Goal: Task Accomplishment & Management: Complete application form

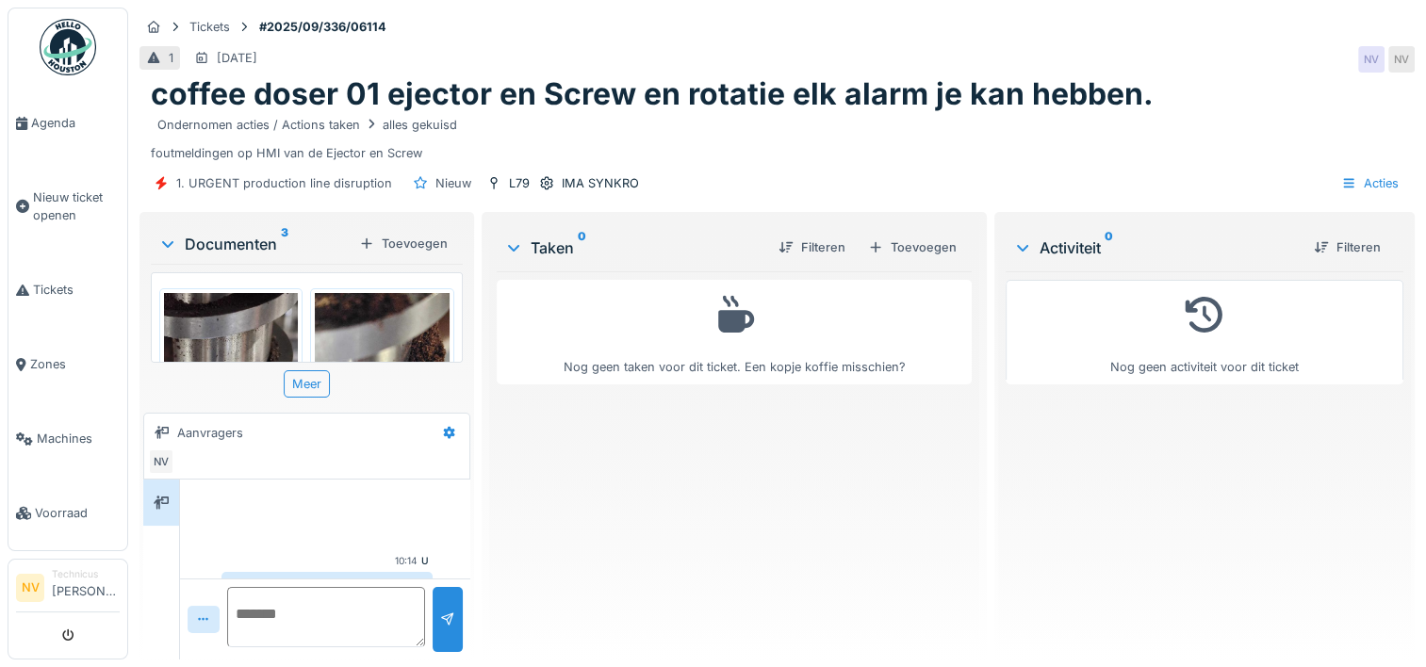
scroll to position [190, 0]
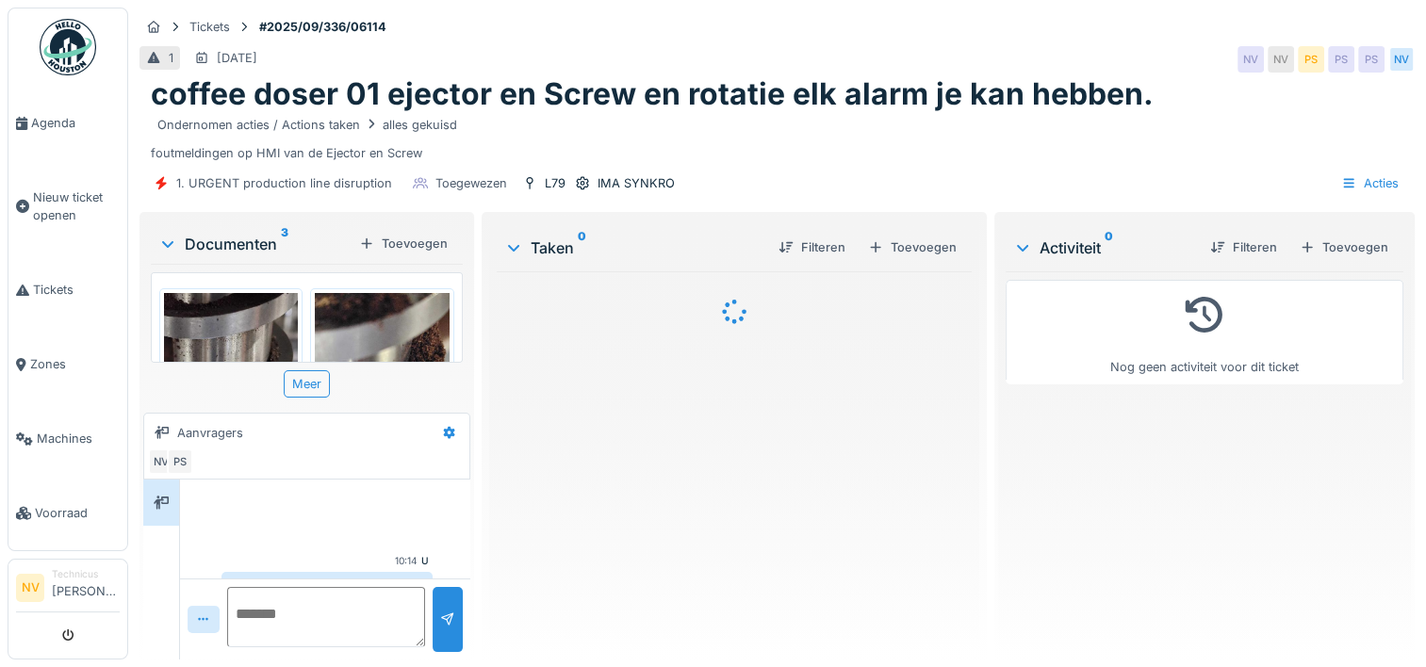
scroll to position [190, 0]
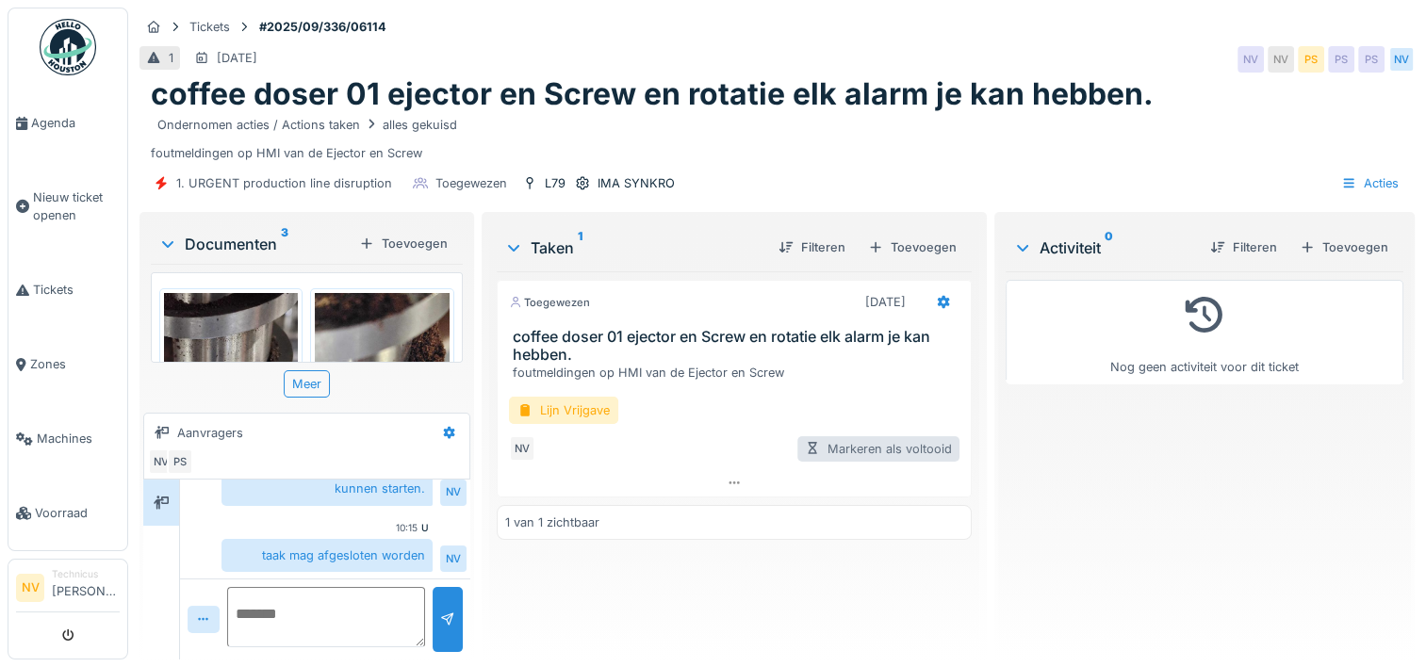
click at [857, 452] on div "Markeren als voltooid" at bounding box center [878, 448] width 162 height 25
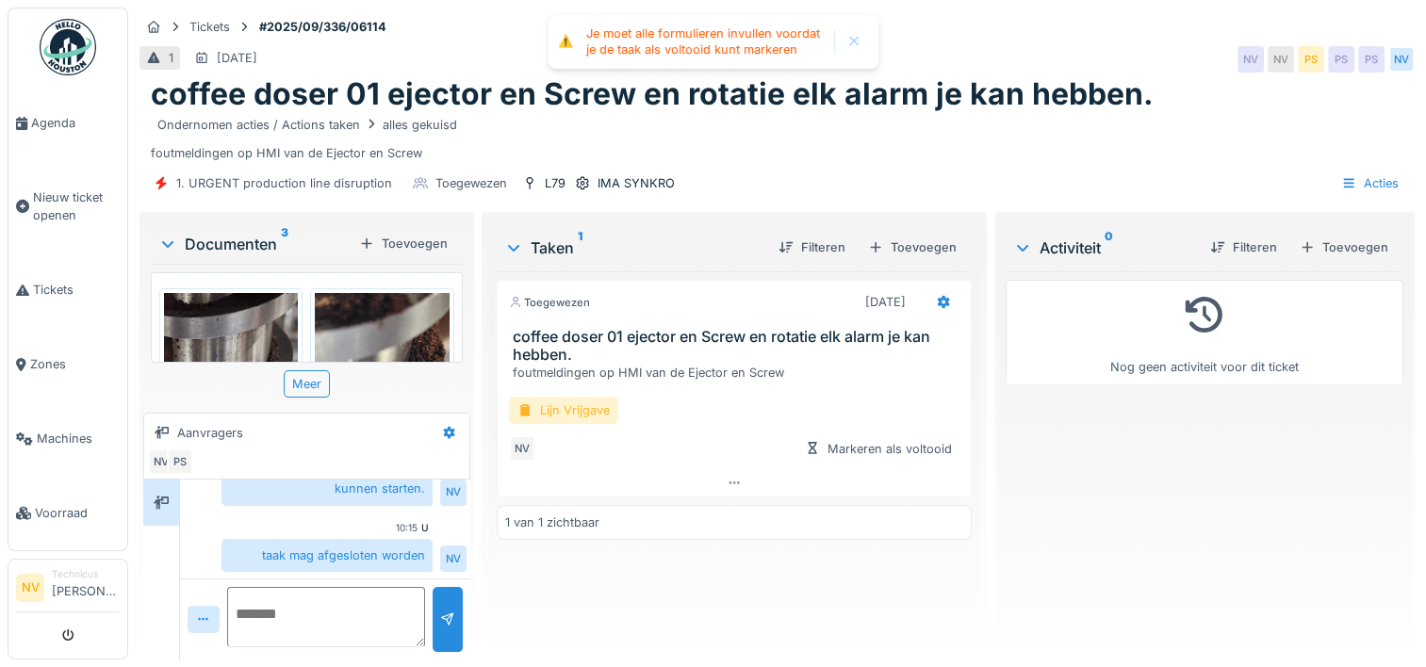
click at [552, 410] on div "Lijn Vrijgave" at bounding box center [563, 410] width 109 height 27
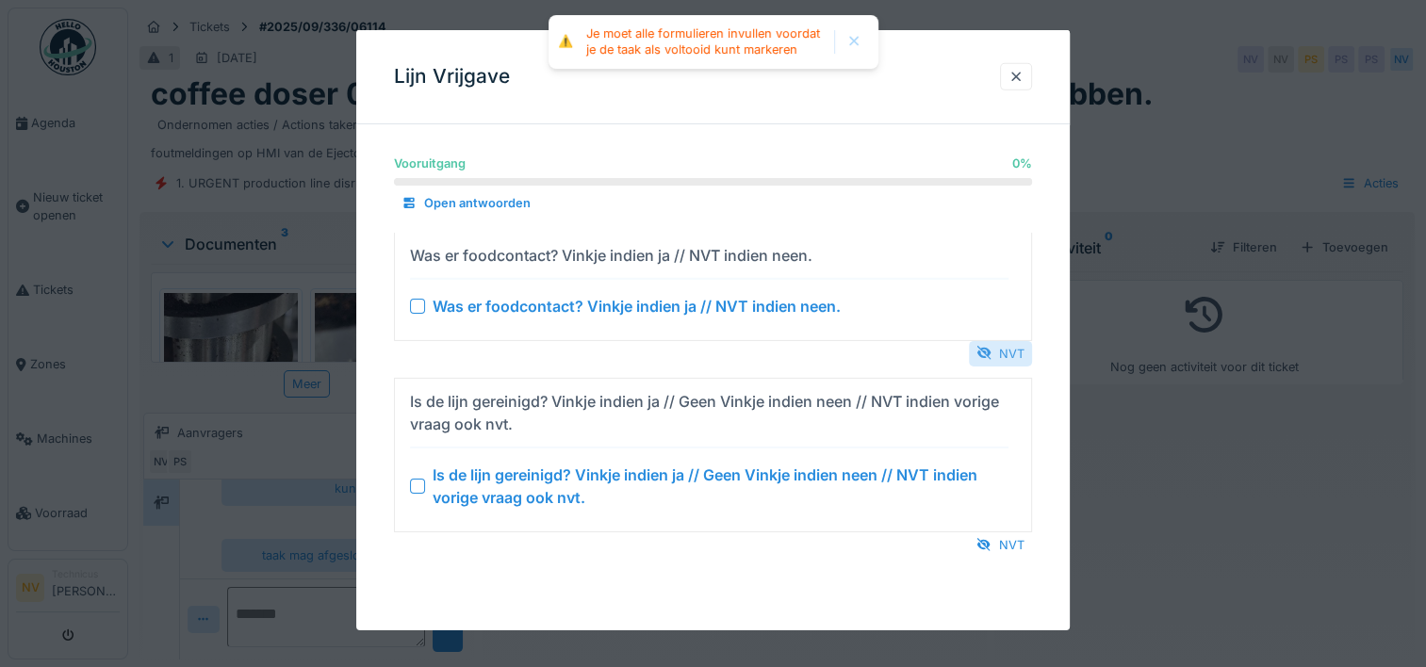
click at [1023, 343] on div "NVT" at bounding box center [1000, 352] width 63 height 25
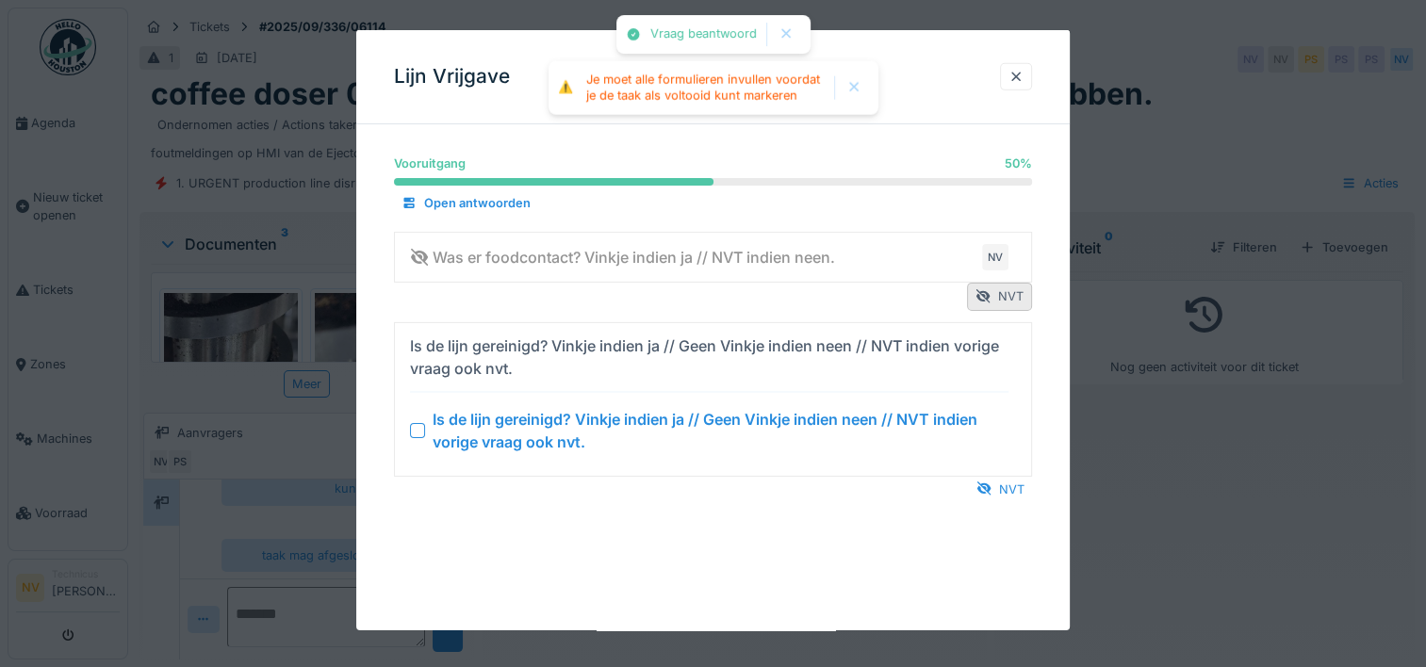
click at [1017, 506] on div "Vooruitgang 50 % 50 % Open antwoorden Was er foodcontact? Vinkje indien ja // N…" at bounding box center [712, 345] width 713 height 412
click at [1017, 500] on div "Vooruitgang 50 % 50 % Open antwoorden Was er foodcontact? Vinkje indien ja // N…" at bounding box center [712, 345] width 713 height 412
click at [1017, 494] on div "NVT" at bounding box center [1000, 488] width 63 height 25
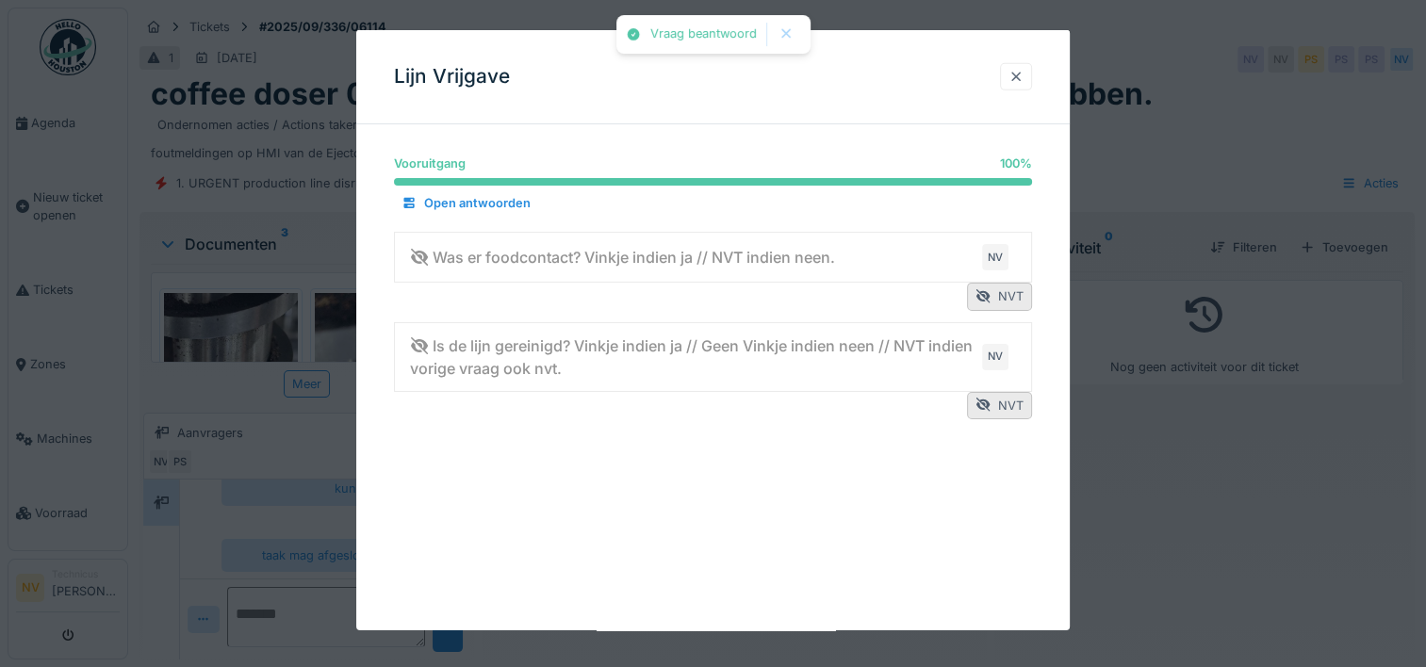
click at [1013, 86] on div at bounding box center [1016, 76] width 32 height 27
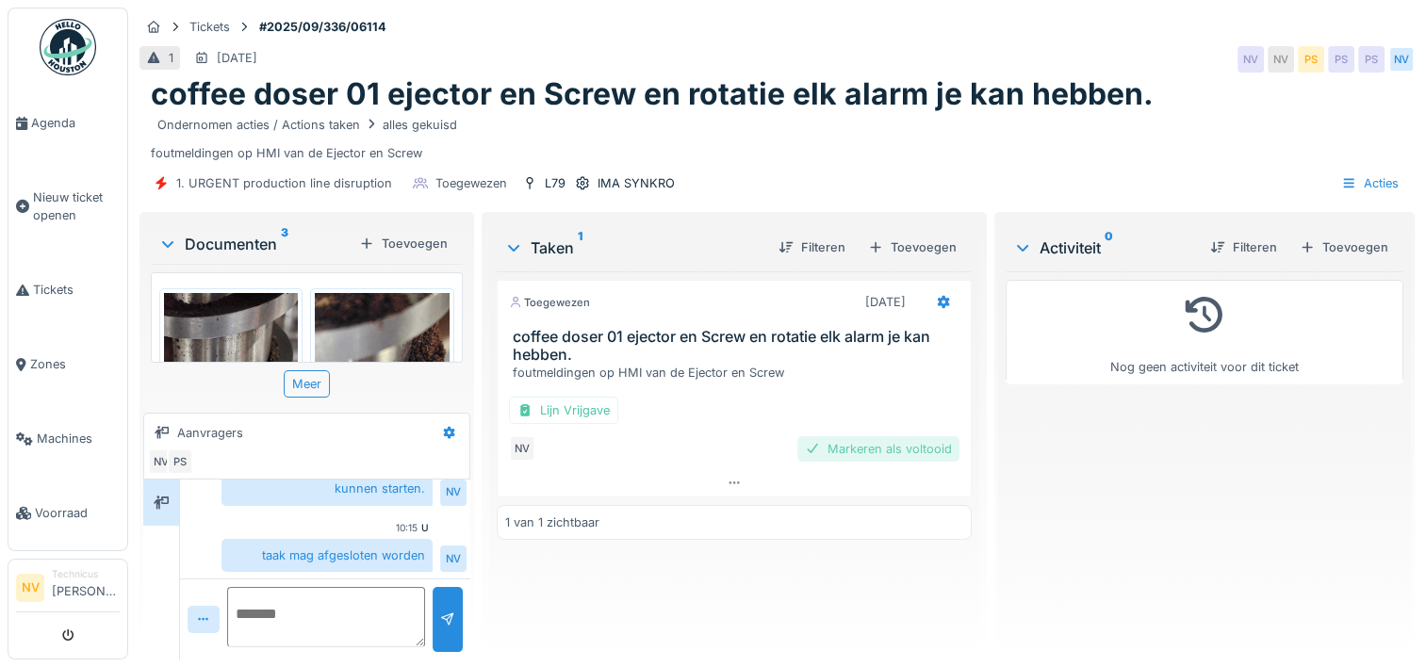
click at [852, 455] on div "Markeren als voltooid" at bounding box center [878, 448] width 162 height 25
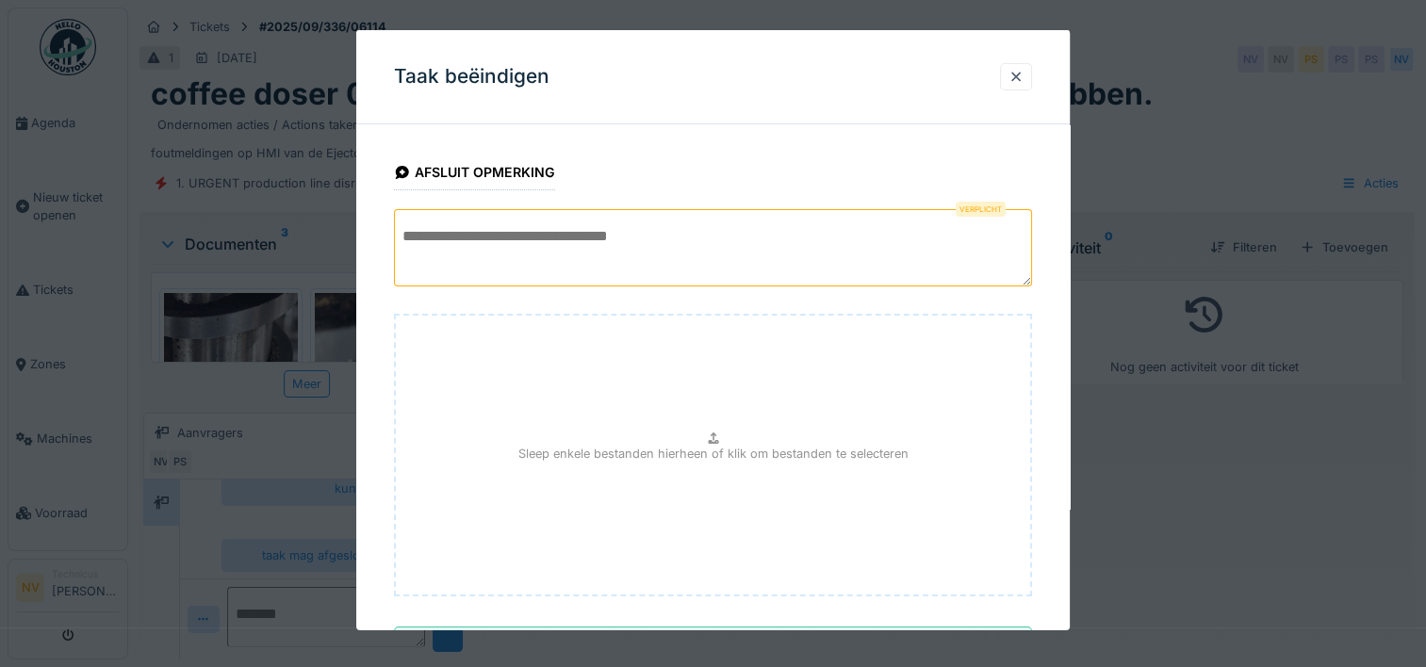
click at [544, 231] on textarea at bounding box center [713, 247] width 638 height 77
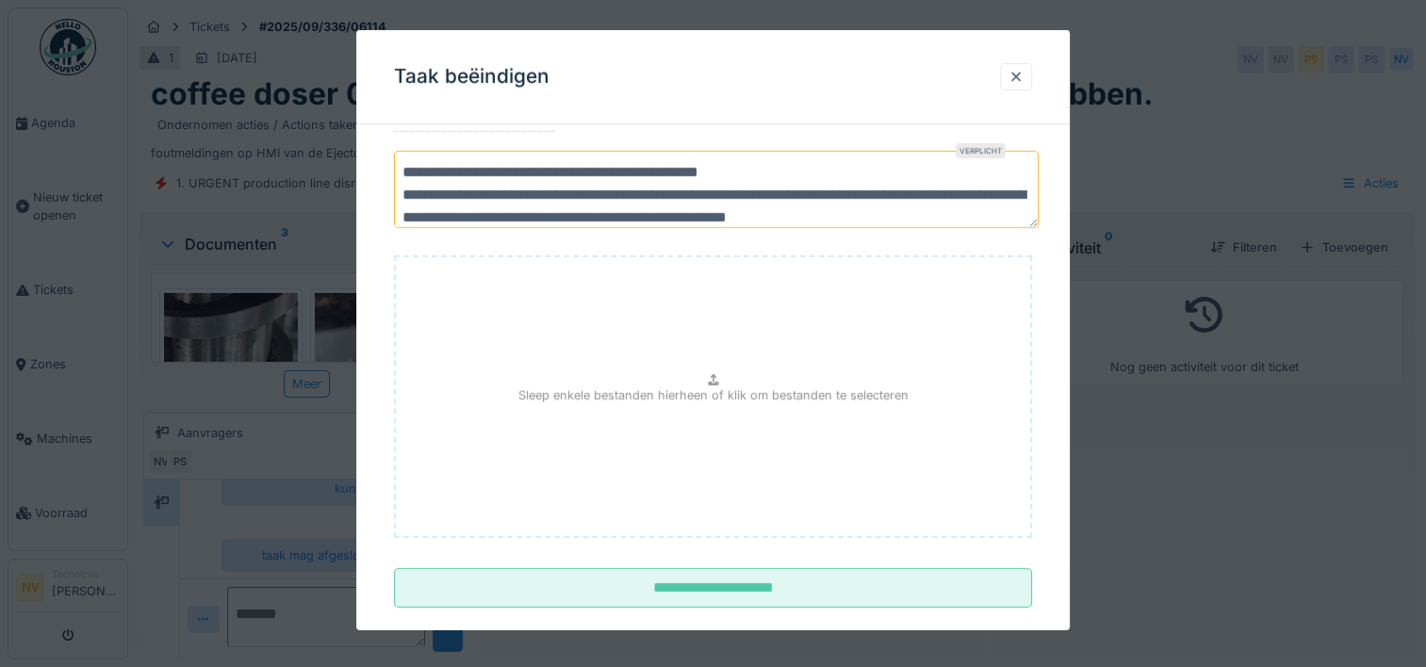
scroll to position [87, 0]
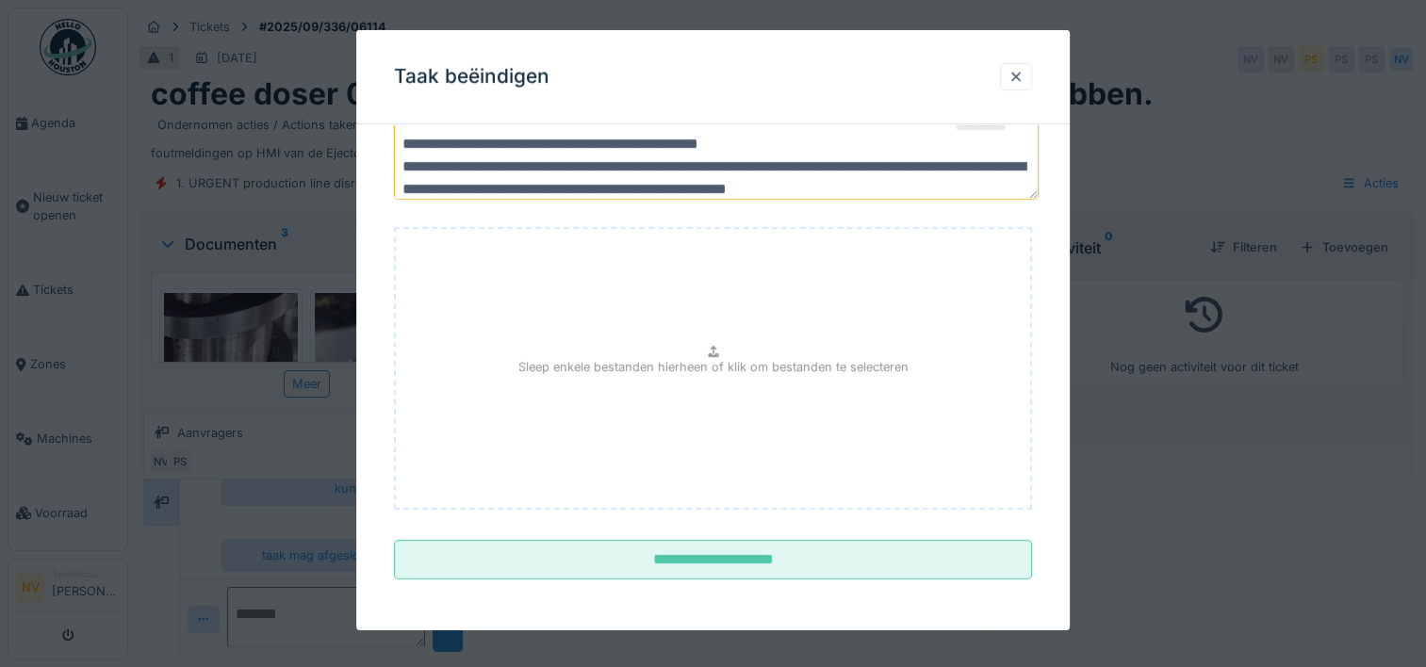
click at [999, 188] on textarea "**********" at bounding box center [716, 160] width 645 height 77
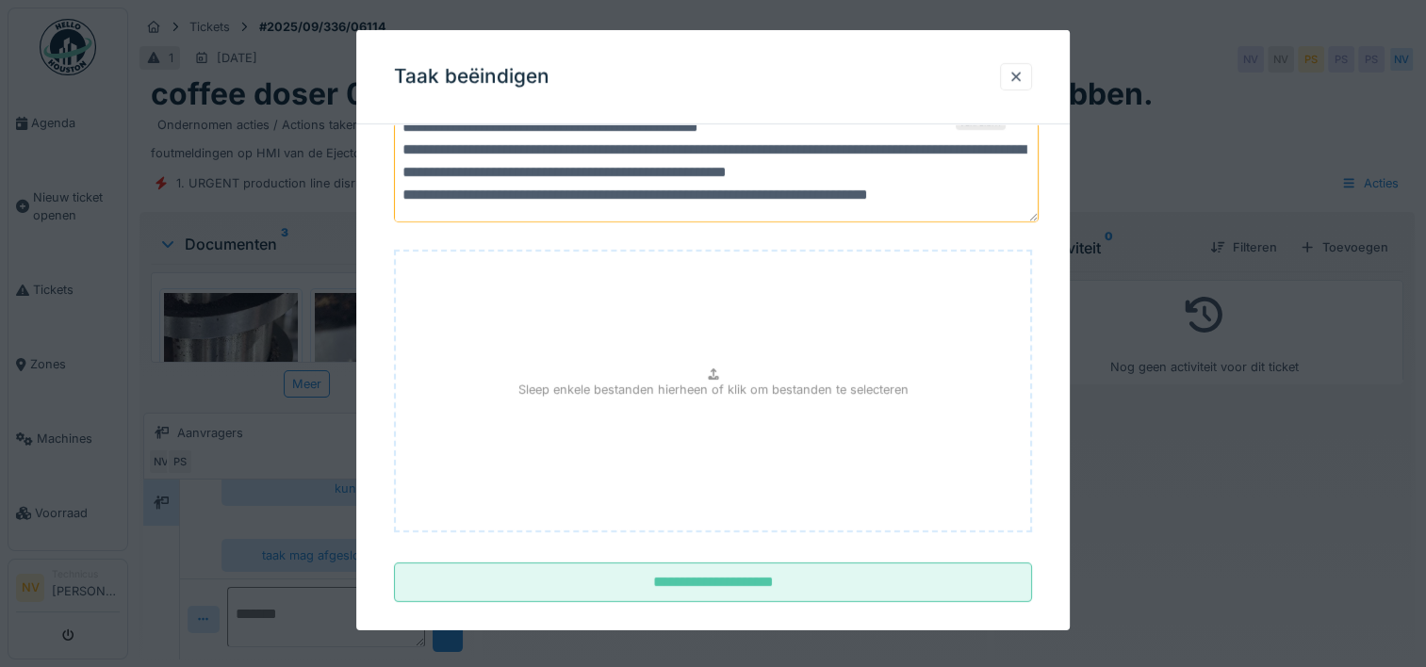
scroll to position [28, 0]
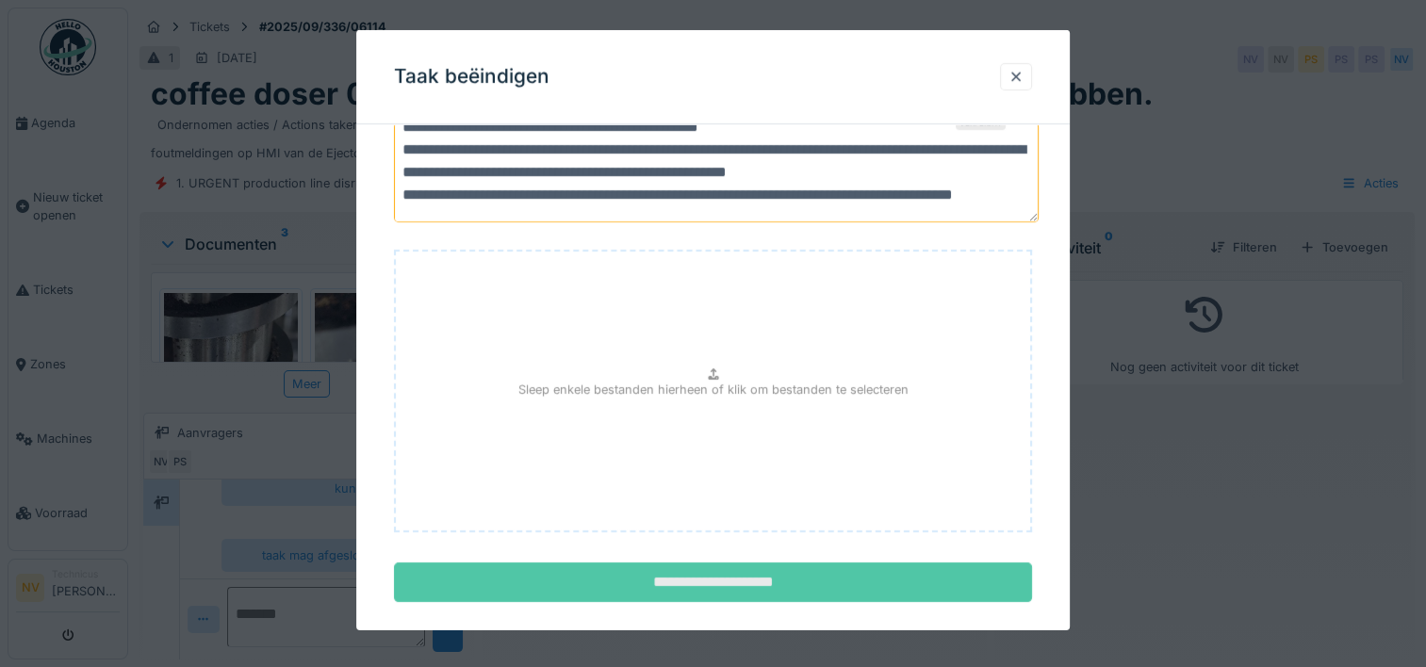
type textarea "**********"
click at [776, 569] on input "**********" at bounding box center [713, 583] width 638 height 40
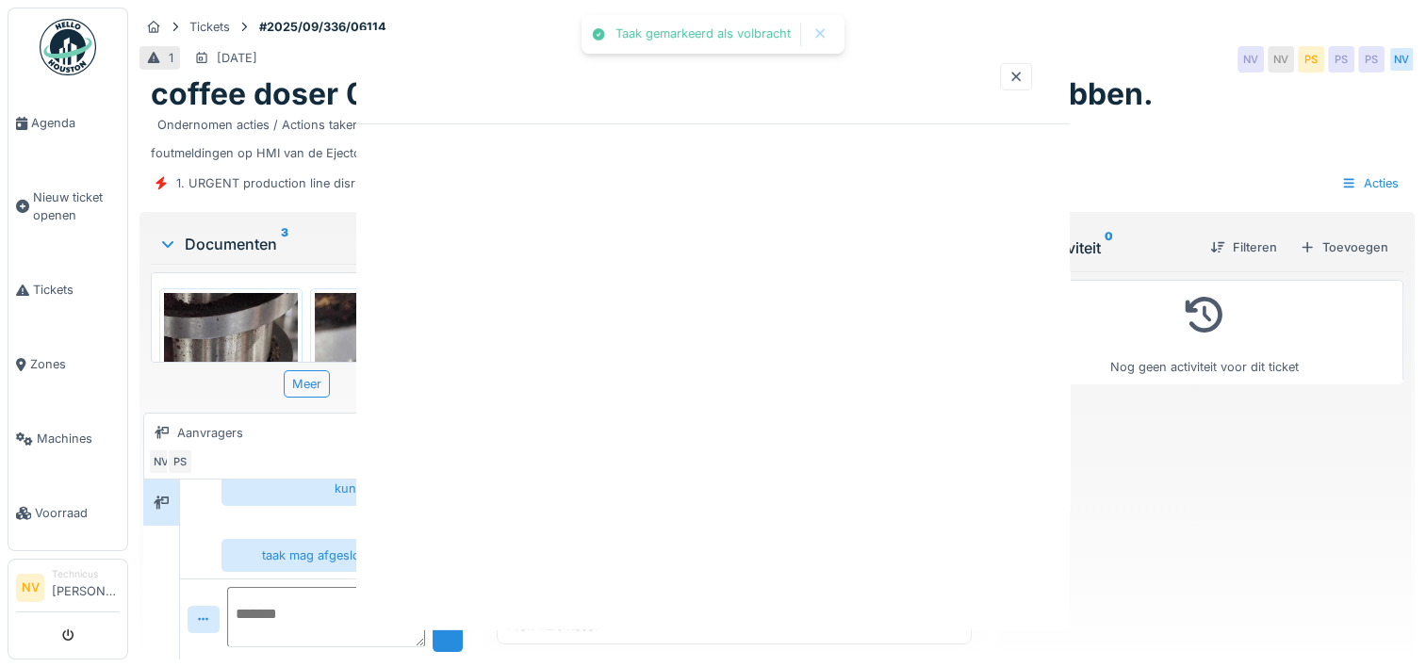
scroll to position [0, 0]
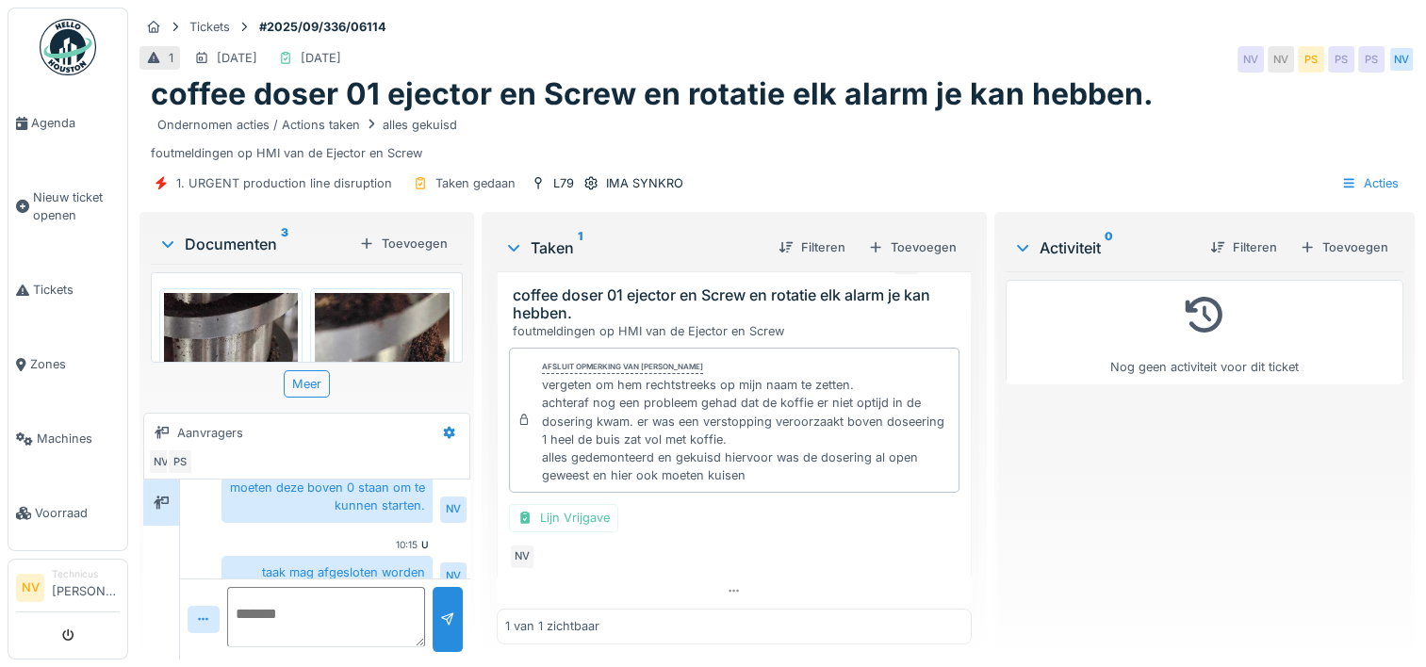
scroll to position [190, 0]
